Goal: Check status: Check status

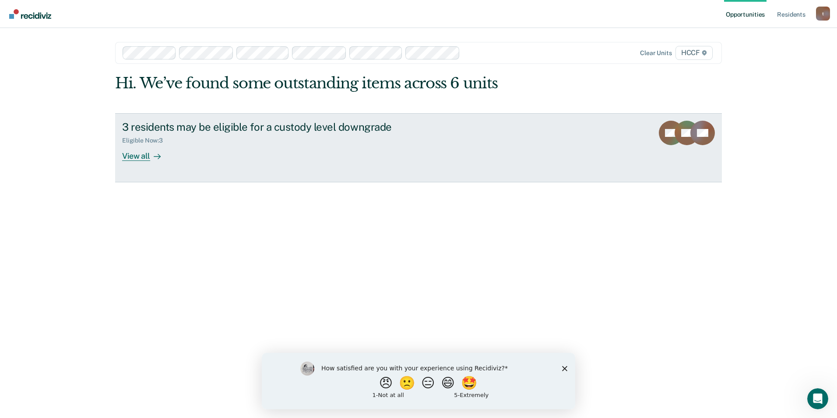
click at [175, 143] on div "Eligible Now : 3" at bounding box center [275, 138] width 307 height 11
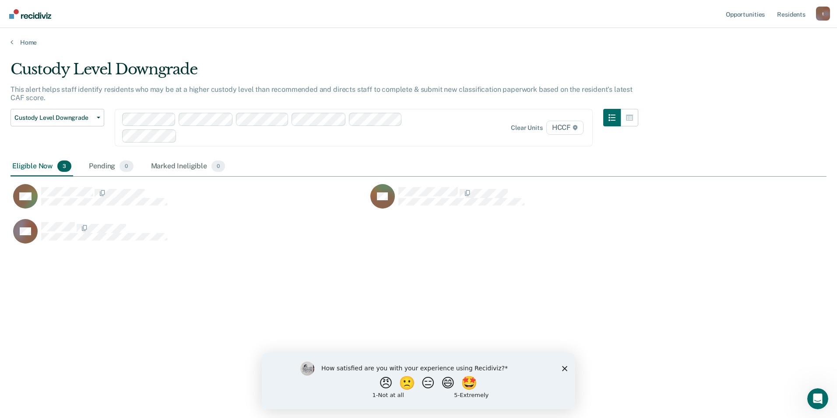
scroll to position [286, 809]
